Goal: Task Accomplishment & Management: Complete application form

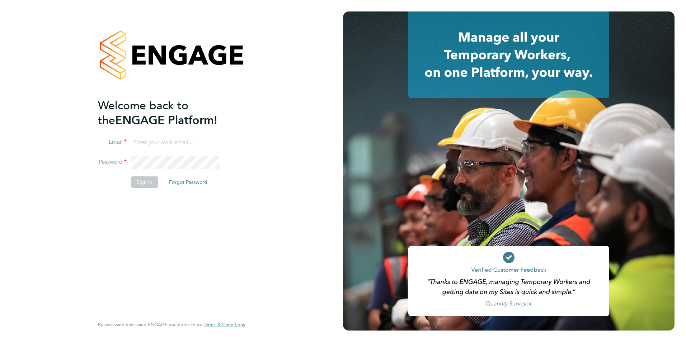
type input "[PERSON_NAME][EMAIL_ADDRESS][PERSON_NAME][DOMAIN_NAME]"
drag, startPoint x: 146, startPoint y: 186, endPoint x: 457, endPoint y: 171, distance: 311.3
click at [146, 186] on button "Sign In" at bounding box center [144, 181] width 27 height 11
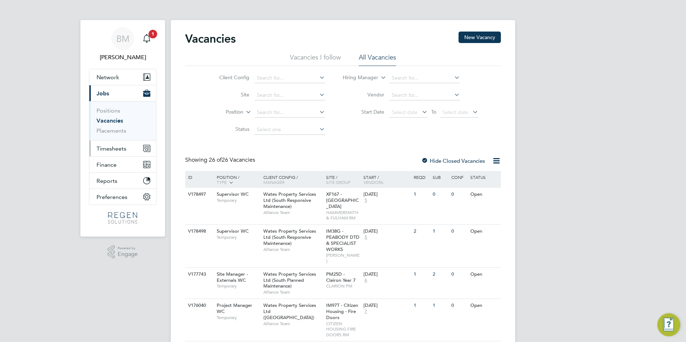
click at [105, 145] on span "Timesheets" at bounding box center [111, 148] width 30 height 7
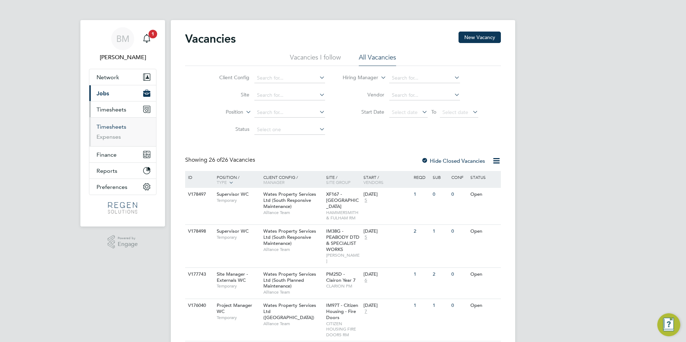
click at [97, 127] on link "Timesheets" at bounding box center [111, 126] width 30 height 7
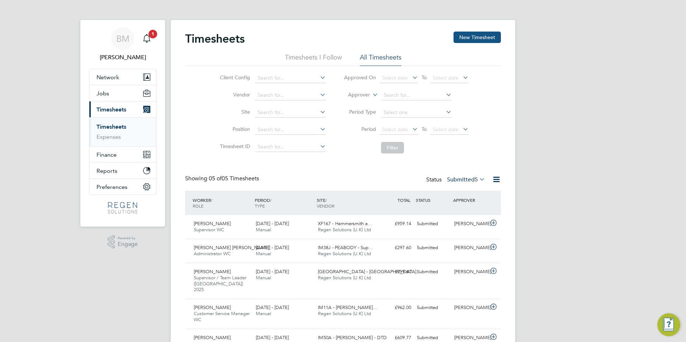
click at [463, 36] on button "New Timesheet" at bounding box center [476, 37] width 47 height 11
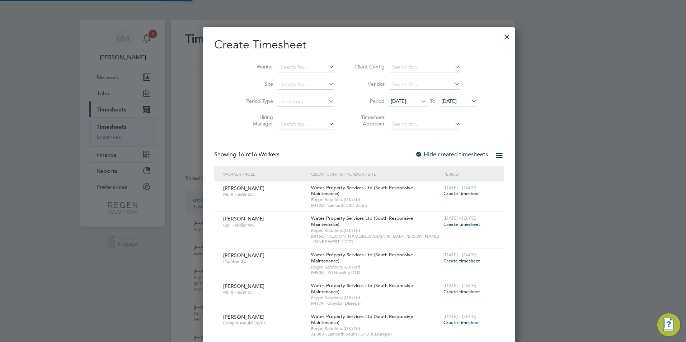
scroll to position [712, 280]
click at [298, 67] on input at bounding box center [306, 67] width 56 height 10
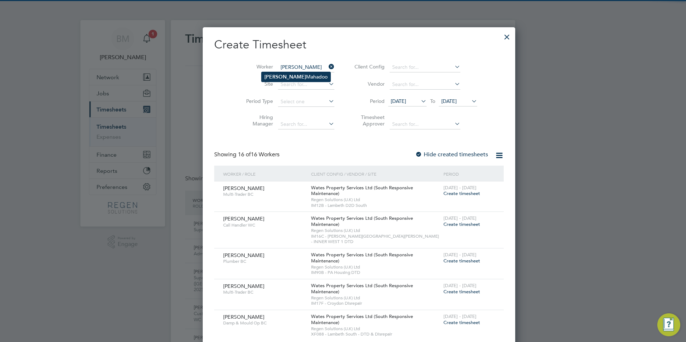
click at [298, 73] on li "Ella Mahadoo" at bounding box center [295, 77] width 69 height 10
type input "Ella Mahadoo"
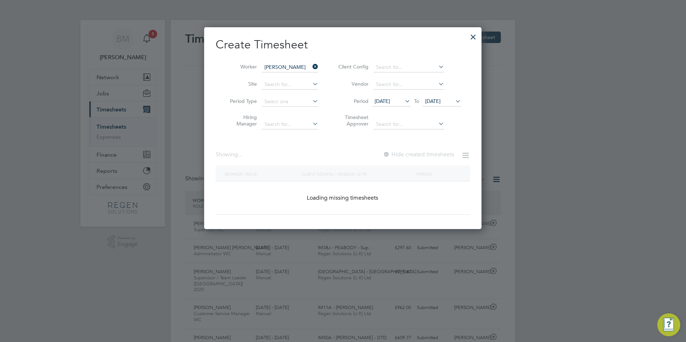
scroll to position [194, 278]
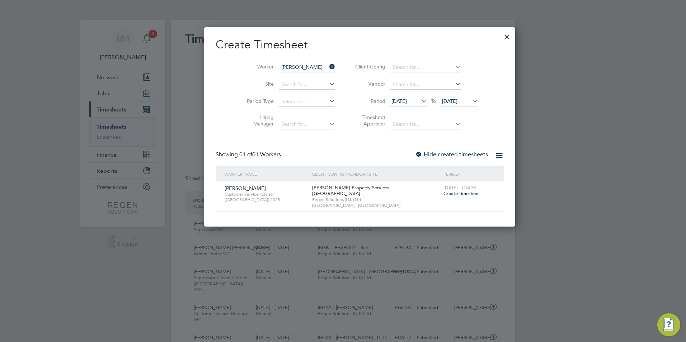
click at [443, 192] on span "Create timesheet" at bounding box center [461, 193] width 37 height 6
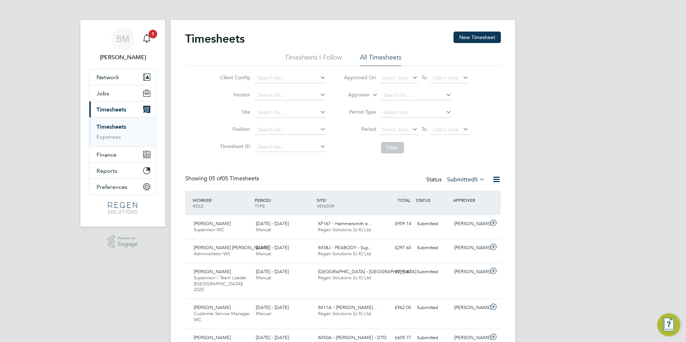
scroll to position [4, 4]
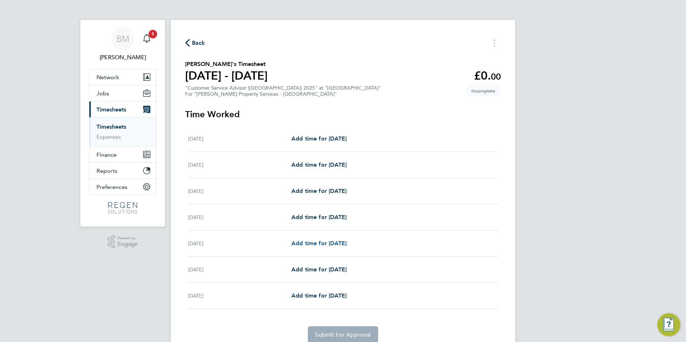
click at [296, 241] on span "Add time for Wed 27 Aug" at bounding box center [318, 243] width 55 height 7
select select "60"
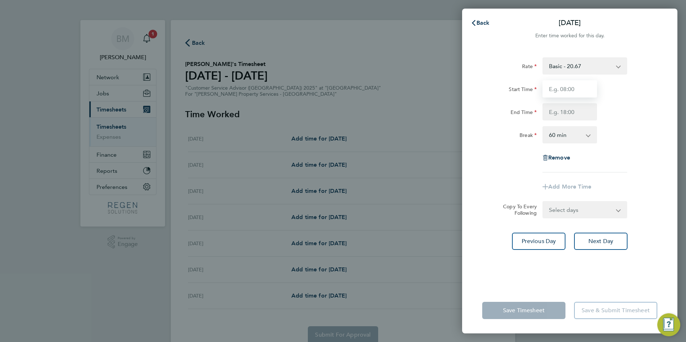
click at [568, 88] on input "Start Time" at bounding box center [569, 88] width 55 height 17
type input "11:00"
click at [568, 116] on input "End Time" at bounding box center [569, 111] width 55 height 17
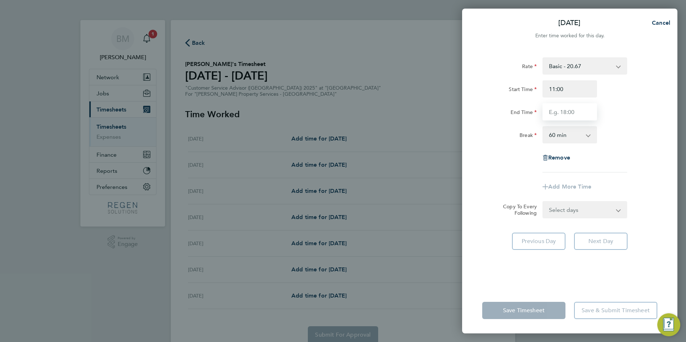
type input "20:00"
click at [563, 131] on select "0 min 15 min 30 min 45 min 60 min 75 min 90 min" at bounding box center [565, 135] width 44 height 16
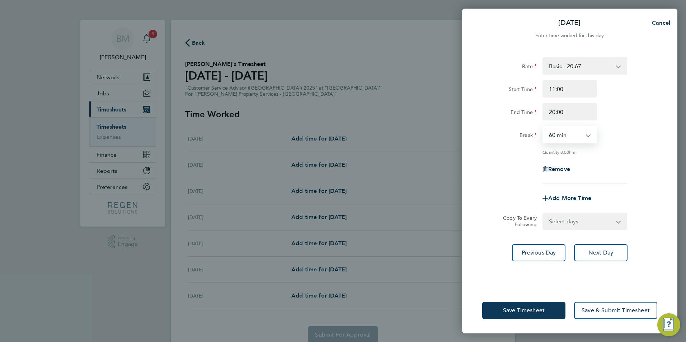
click at [543, 127] on select "0 min 15 min 30 min 45 min 60 min 75 min 90 min" at bounding box center [565, 135] width 44 height 16
drag, startPoint x: 568, startPoint y: 223, endPoint x: 575, endPoint y: 225, distance: 6.6
click at [570, 223] on select "Select days Day Thursday Friday" at bounding box center [580, 221] width 75 height 16
select select "DAY"
click at [543, 213] on select "Select days Day Thursday Friday" at bounding box center [580, 221] width 75 height 16
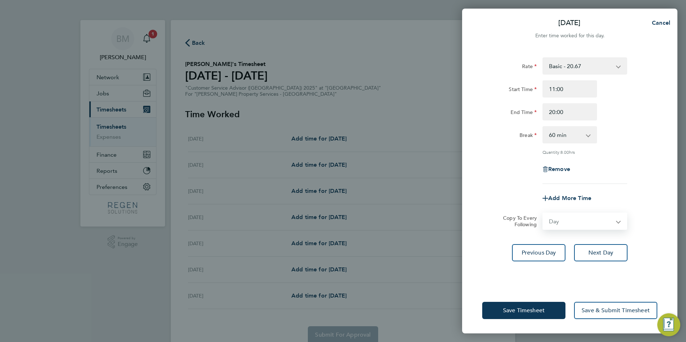
select select "2025-08-29"
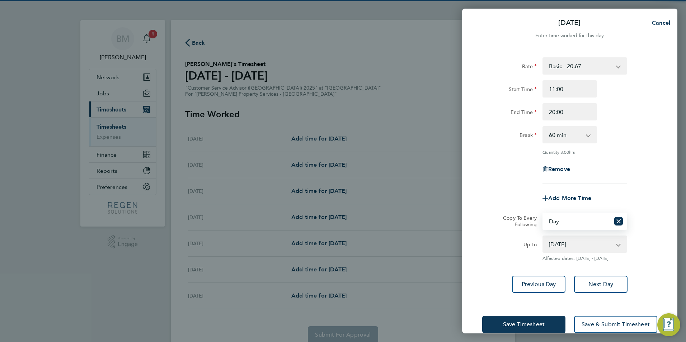
click at [566, 226] on select "Select days Day Thursday Friday" at bounding box center [576, 221] width 67 height 16
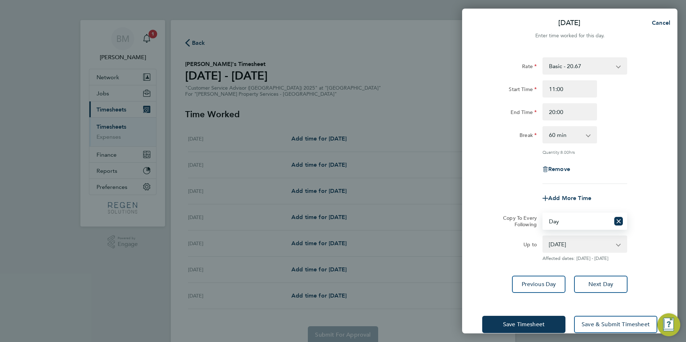
select select "THU"
click at [543, 213] on select "Select days Day Thursday Friday" at bounding box center [576, 221] width 67 height 16
click at [583, 289] on button "Next Day" at bounding box center [600, 284] width 53 height 17
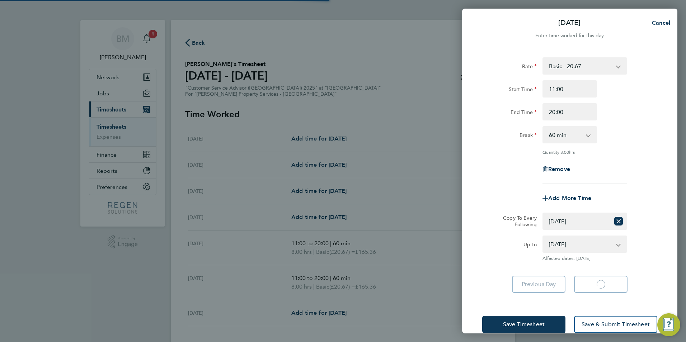
select select "60"
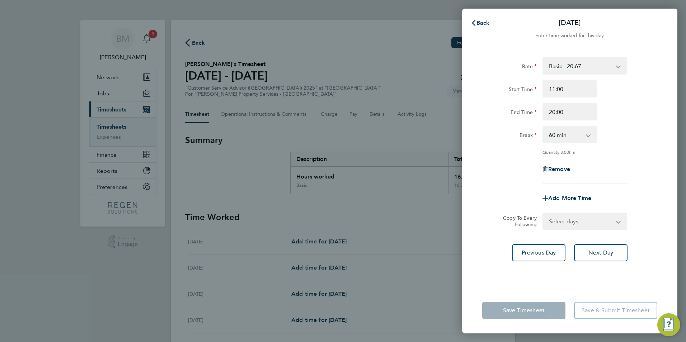
click at [556, 216] on select "Select days Friday" at bounding box center [580, 221] width 75 height 16
select select "FRI"
click at [543, 213] on select "Select days Friday" at bounding box center [580, 221] width 75 height 16
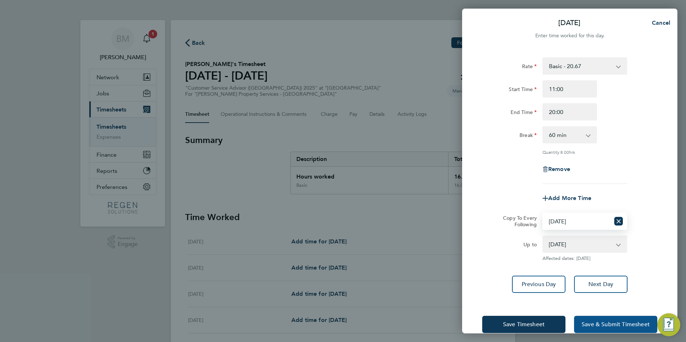
click at [591, 321] on span "Save & Submit Timesheet" at bounding box center [615, 324] width 68 height 7
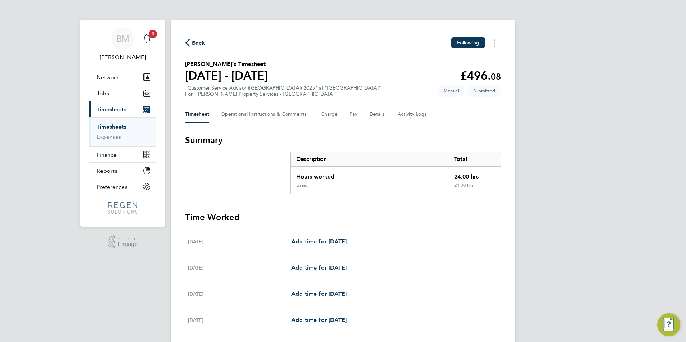
scroll to position [159, 0]
